Goal: Task Accomplishment & Management: Complete application form

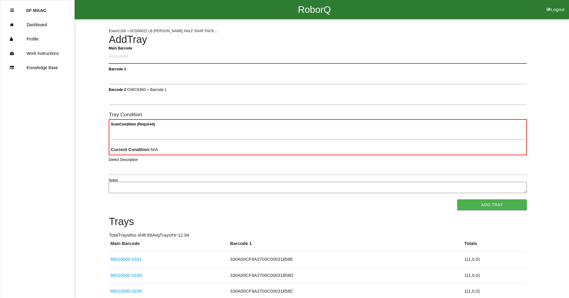
click at [435, 43] on h4 "Add Tray" at bounding box center [318, 39] width 418 height 11
click at [485, 51] on Barcode "Main Barcode" at bounding box center [318, 57] width 418 height 14
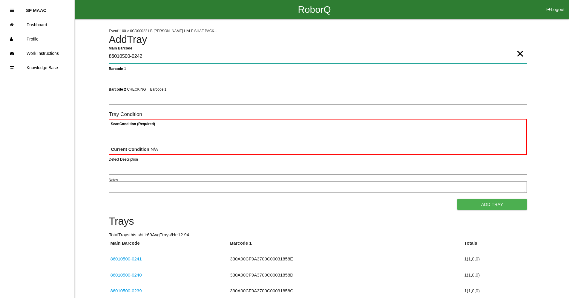
type Barcode "86010500-0242"
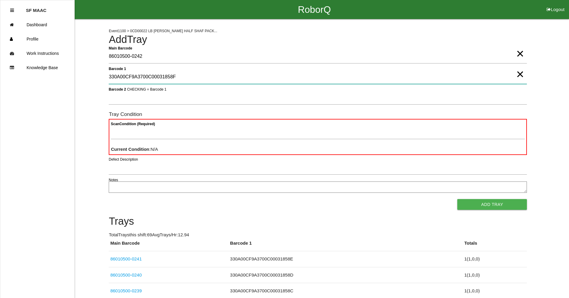
type 1 "330A00CF9A3700C00031858F"
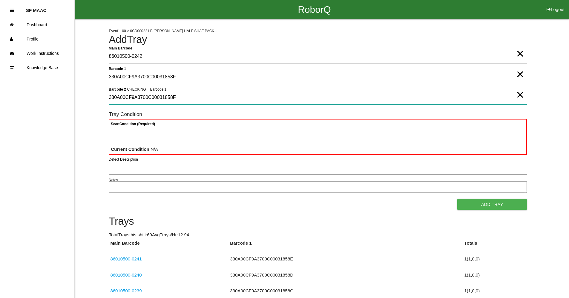
type 2 "330A00CF9A3700C00031858F"
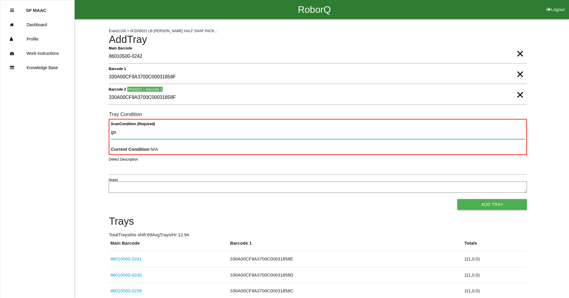
type Condition "goo"
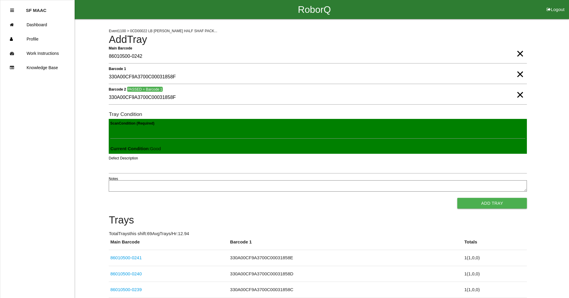
click at [457, 198] on button "Add Tray" at bounding box center [492, 203] width 70 height 11
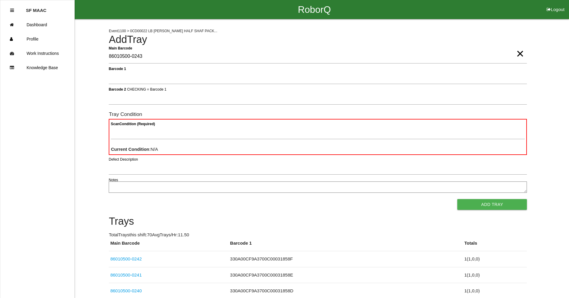
type Barcode "86010500-0243"
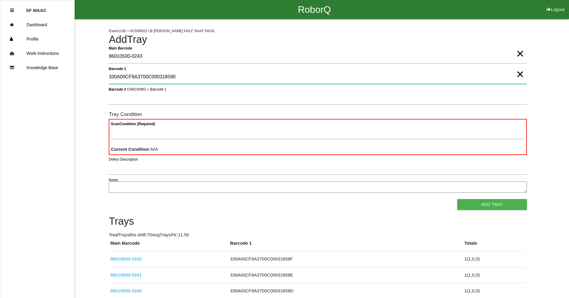
type 1 "330A00CF9A3700C000318590"
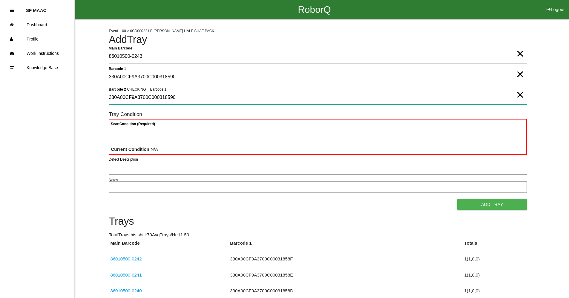
type 2 "330A00CF9A3700C000318590"
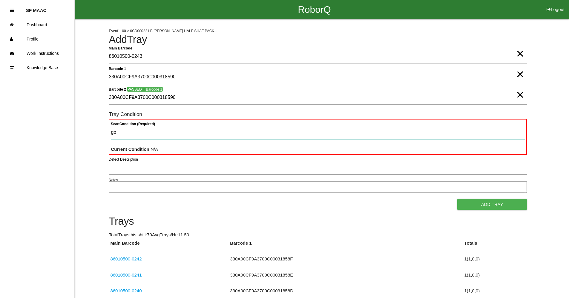
type Condition "goo"
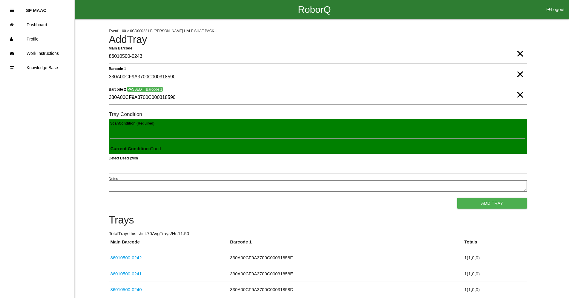
click button "Add Tray" at bounding box center [492, 203] width 70 height 11
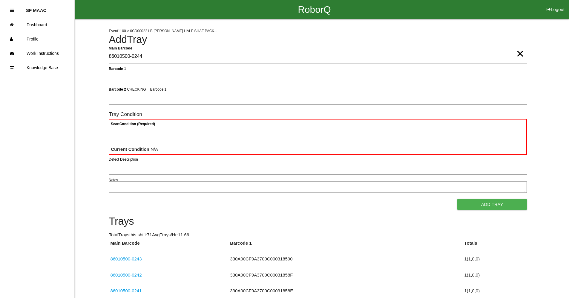
type Barcode "86010500-0244"
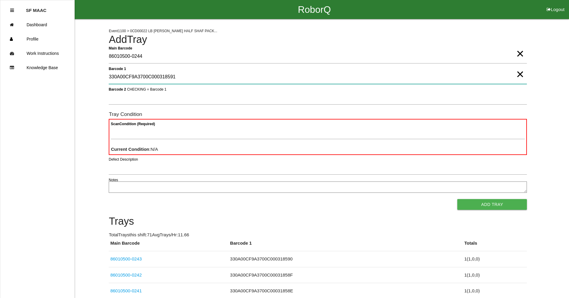
type 1 "330A00CF9A3700C000318591"
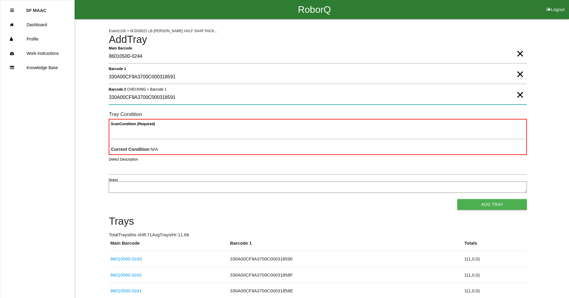
type 2 "330A00CF9A3700C000318591"
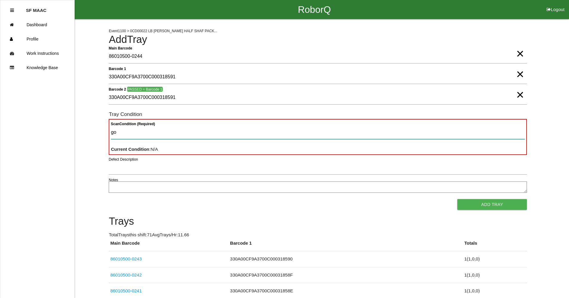
type Condition "goo"
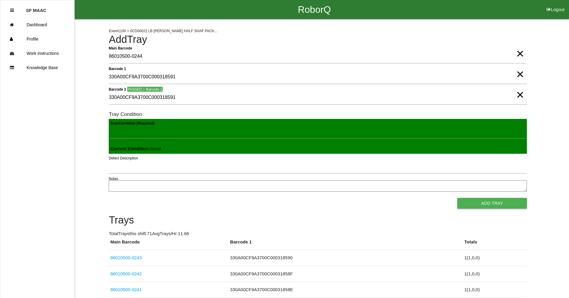
click at [457, 198] on button "Add Tray" at bounding box center [492, 203] width 70 height 11
